Goal: Navigation & Orientation: Understand site structure

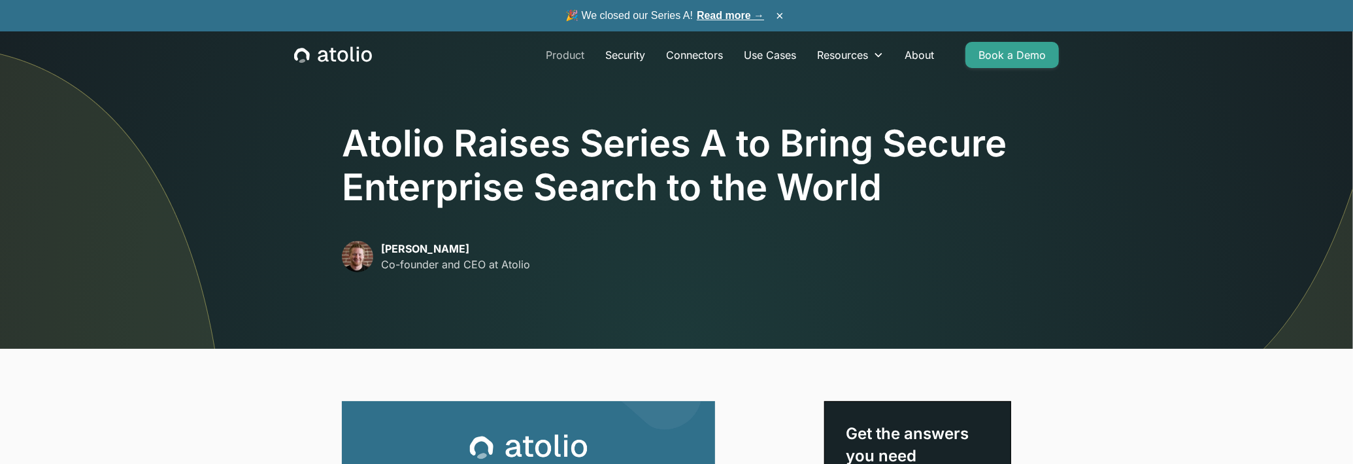
click at [566, 53] on link "Product" at bounding box center [564, 55] width 59 height 26
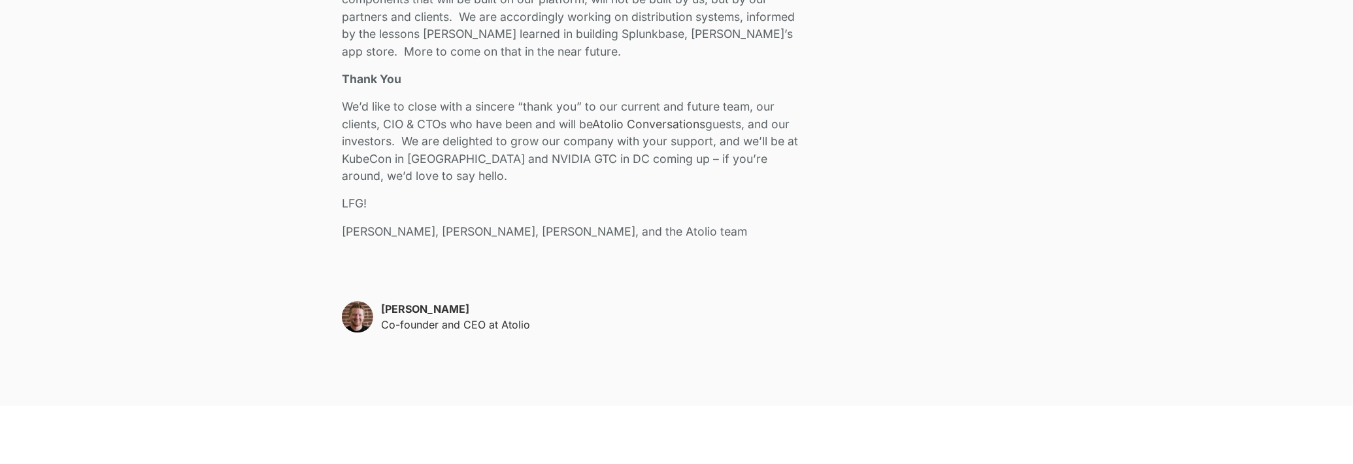
scroll to position [2920, 0]
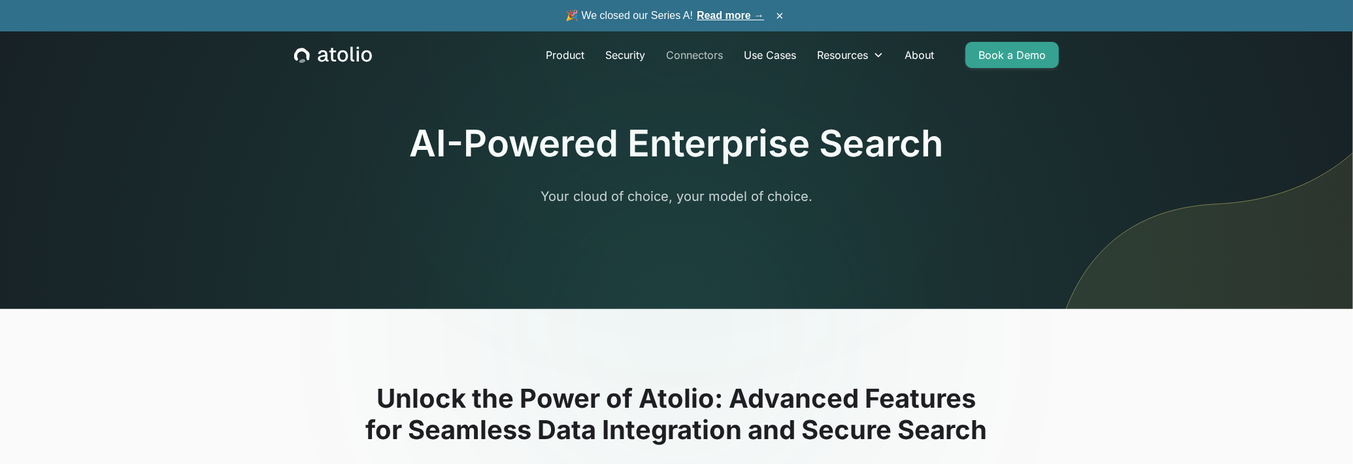
click at [715, 52] on link "Connectors" at bounding box center [695, 55] width 78 height 26
